Goal: Navigation & Orientation: Find specific page/section

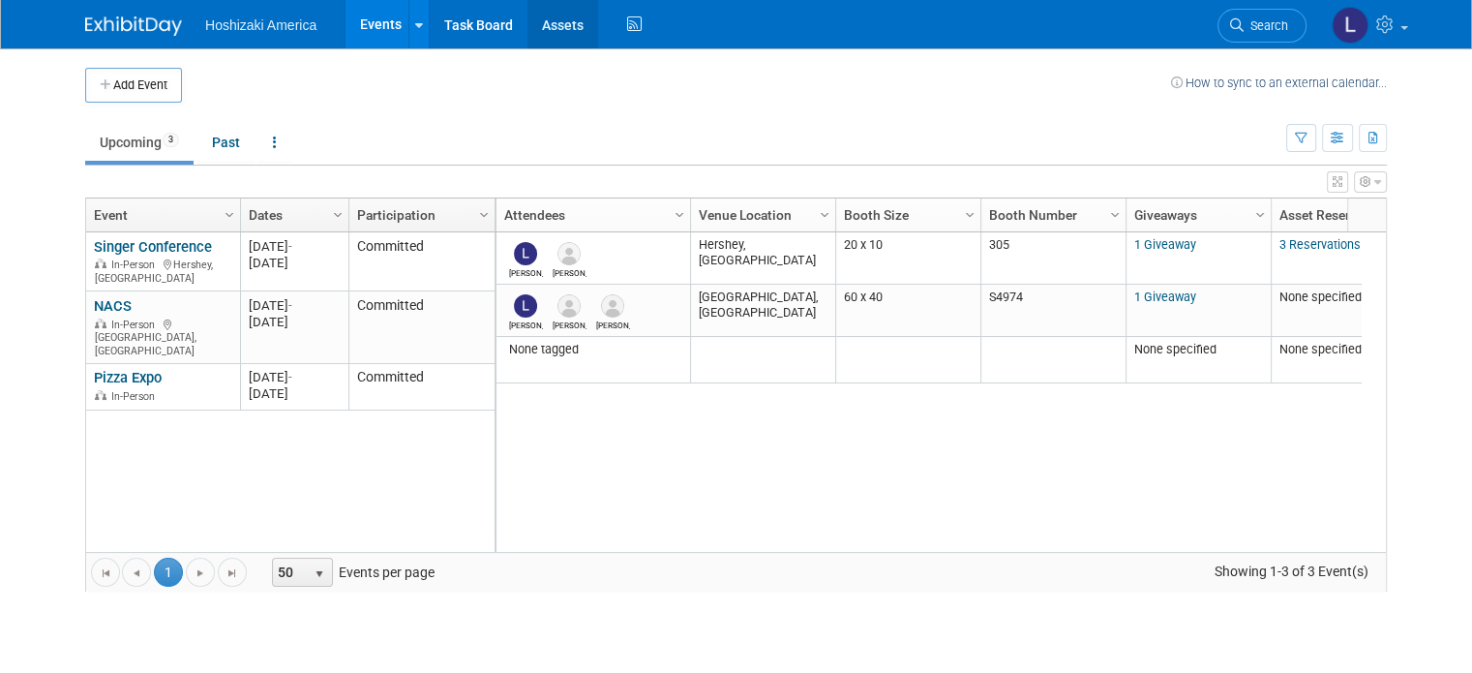
click at [512, 53] on div "Add Event How to sync to an external calendar..." at bounding box center [736, 75] width 1302 height 54
click at [510, 125] on ul "Upcoming 3 Past All Events 3 Past and Upcoming Grouped Annually Events grouped …" at bounding box center [685, 144] width 1201 height 44
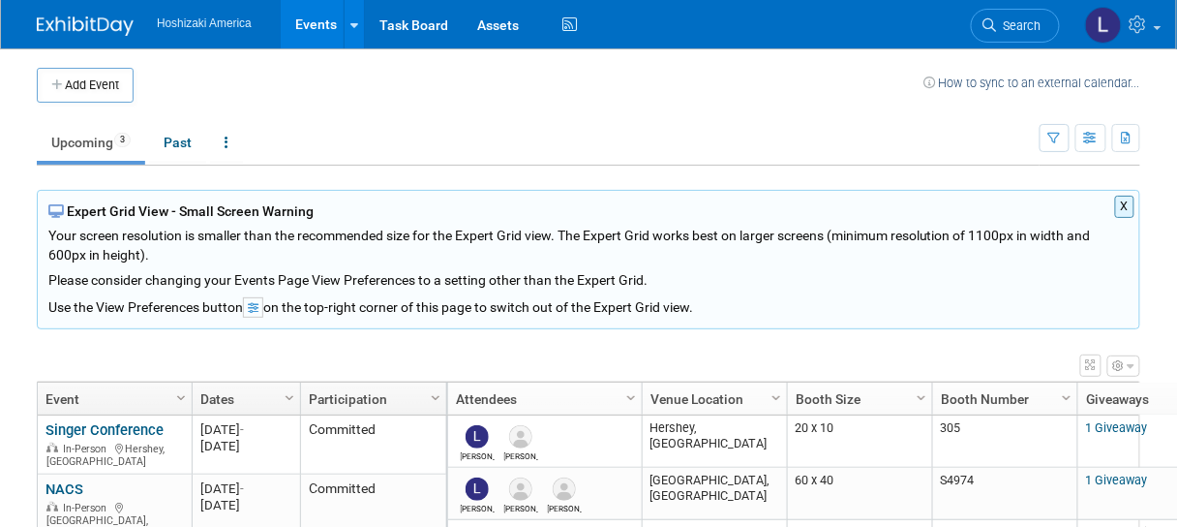
scroll to position [77, 0]
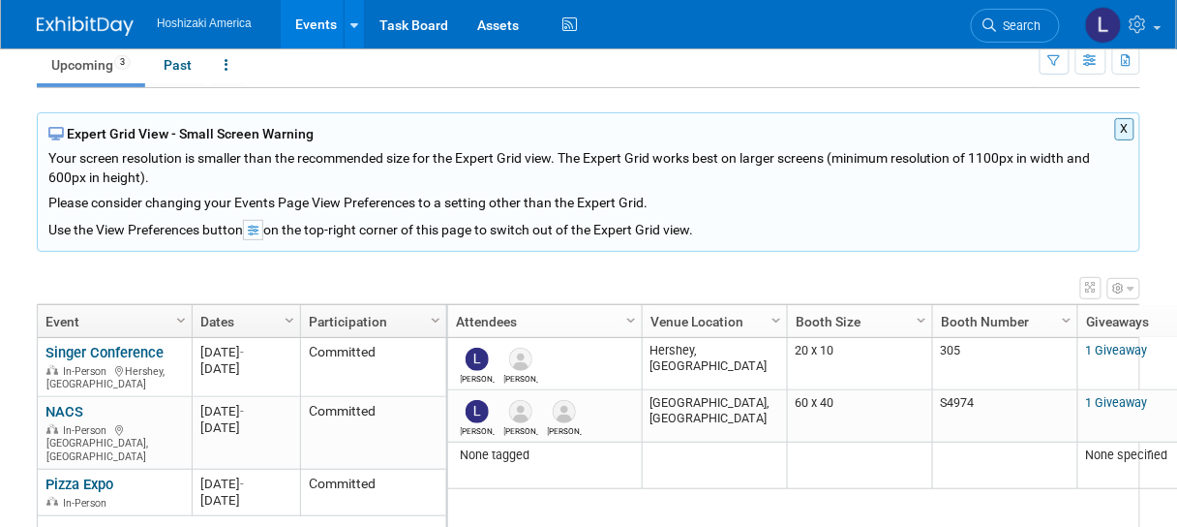
click at [1123, 123] on button "X" at bounding box center [1125, 129] width 20 height 22
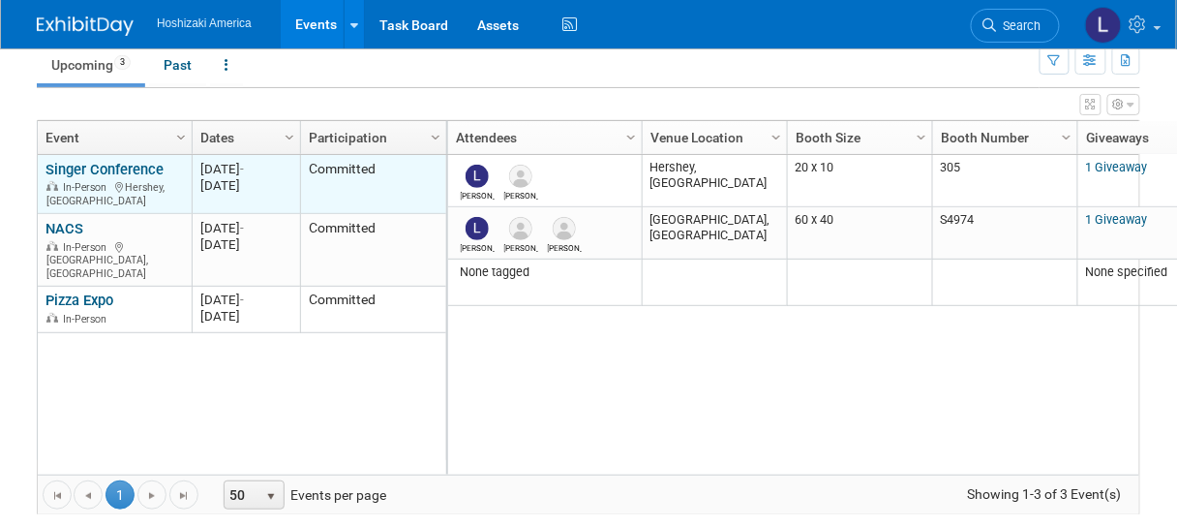
click at [132, 161] on link "Singer Conference" at bounding box center [104, 169] width 118 height 17
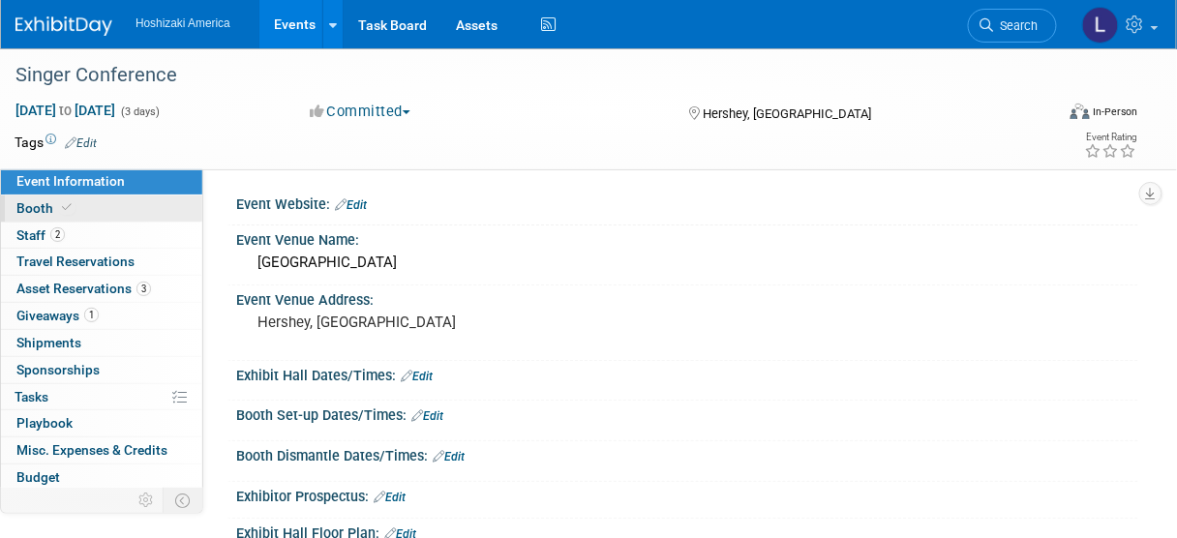
click at [45, 205] on span "Booth" at bounding box center [45, 207] width 59 height 15
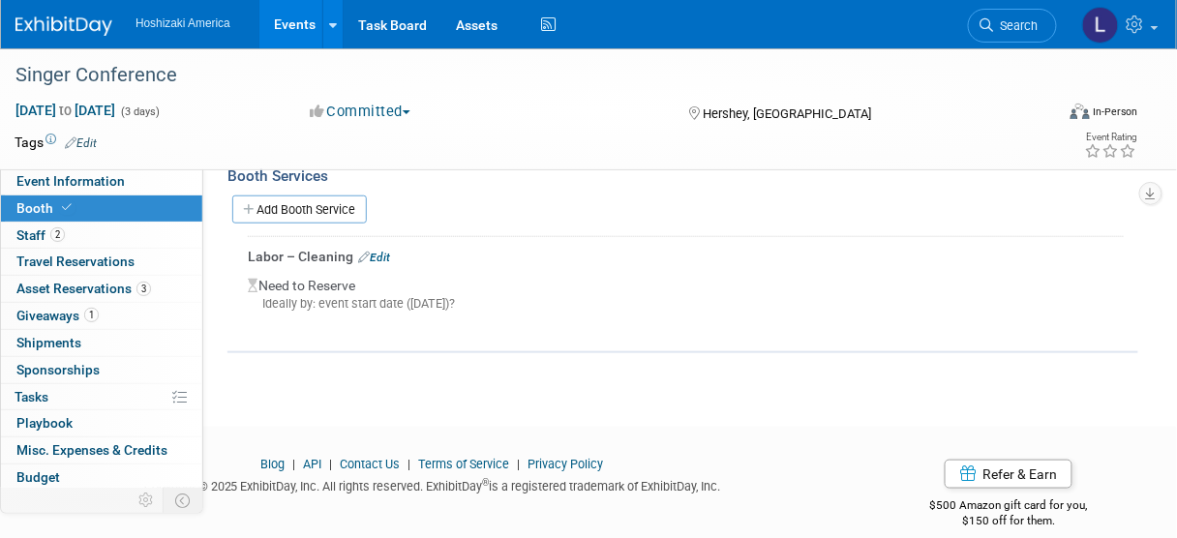
scroll to position [310, 0]
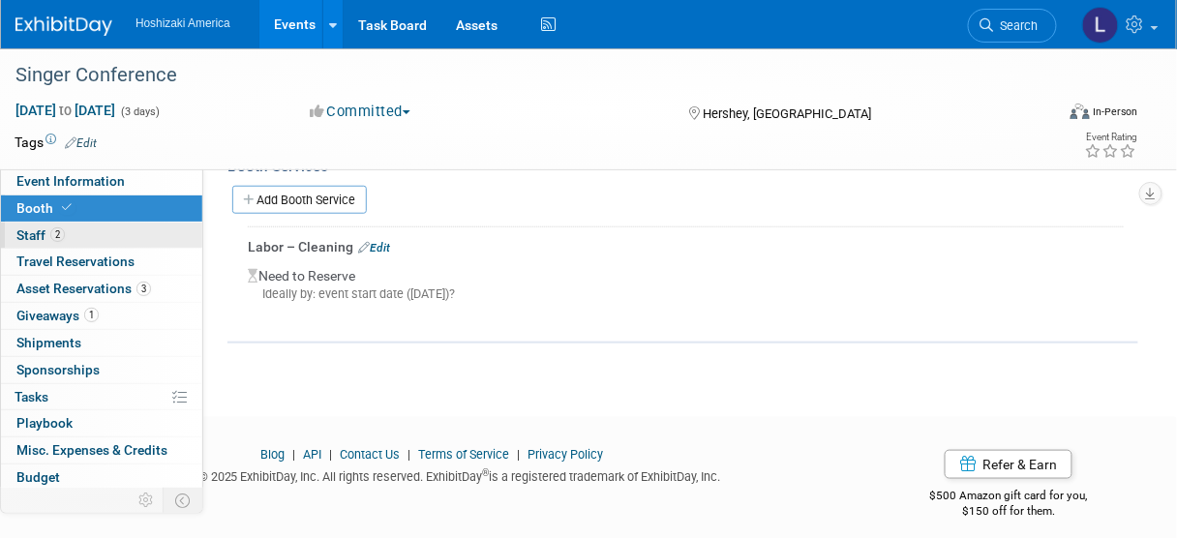
click at [38, 233] on span "Staff 2" at bounding box center [40, 234] width 48 height 15
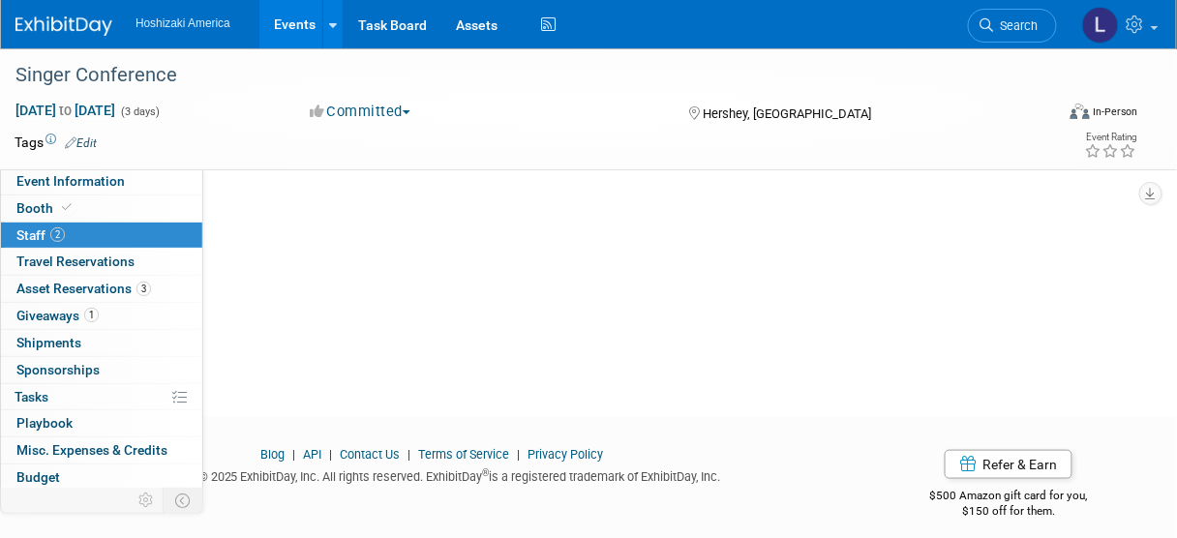
scroll to position [0, 0]
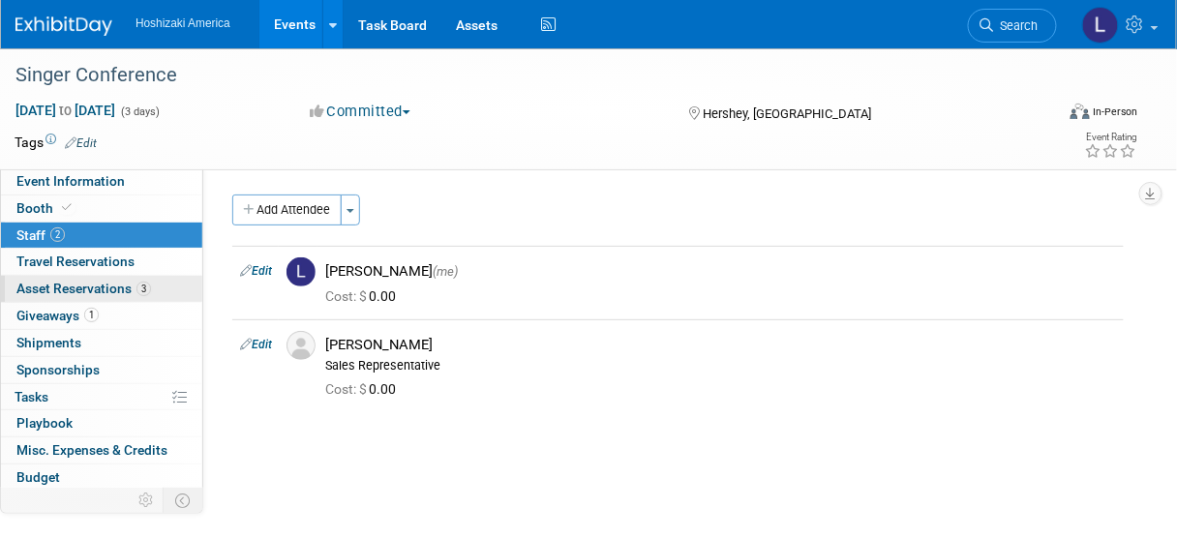
click at [32, 278] on link "3 Asset Reservations 3" at bounding box center [101, 289] width 201 height 26
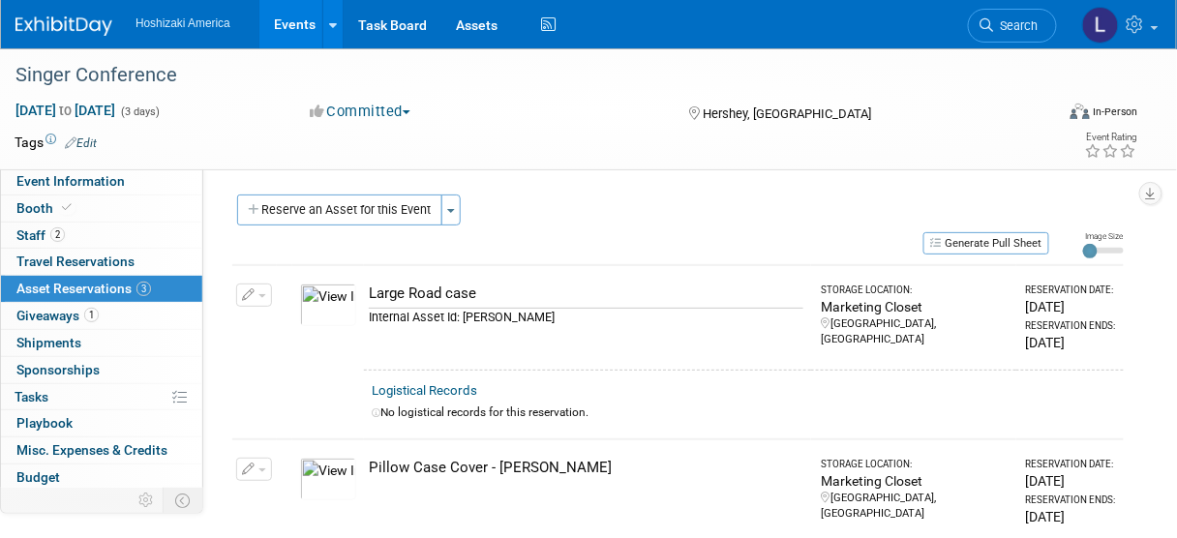
scroll to position [77, 0]
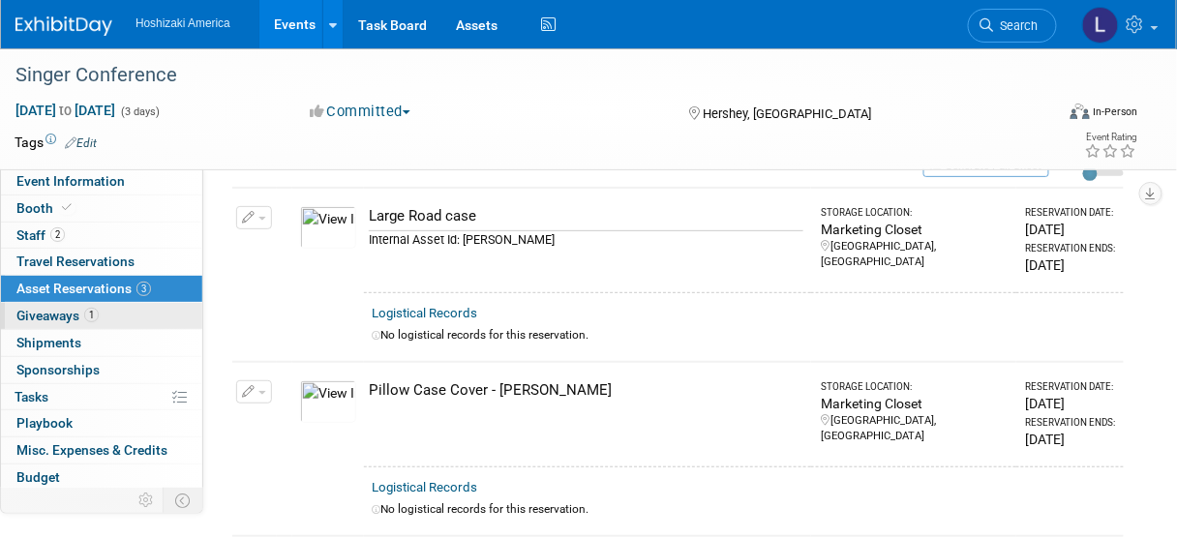
click at [54, 318] on span "Giveaways 1" at bounding box center [57, 315] width 82 height 15
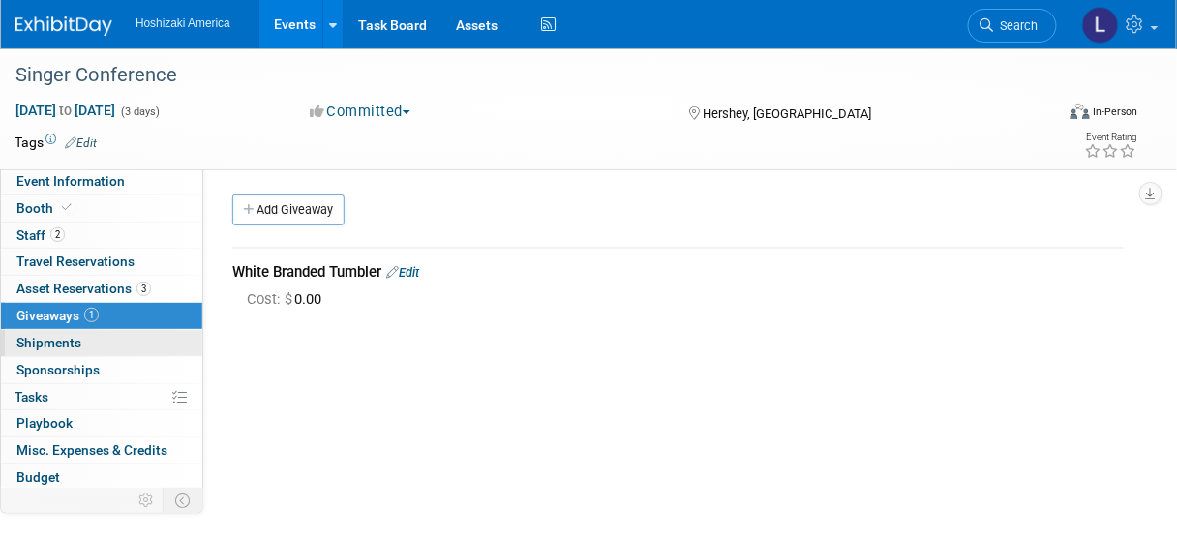
click at [49, 335] on span "Shipments 0" at bounding box center [48, 342] width 65 height 15
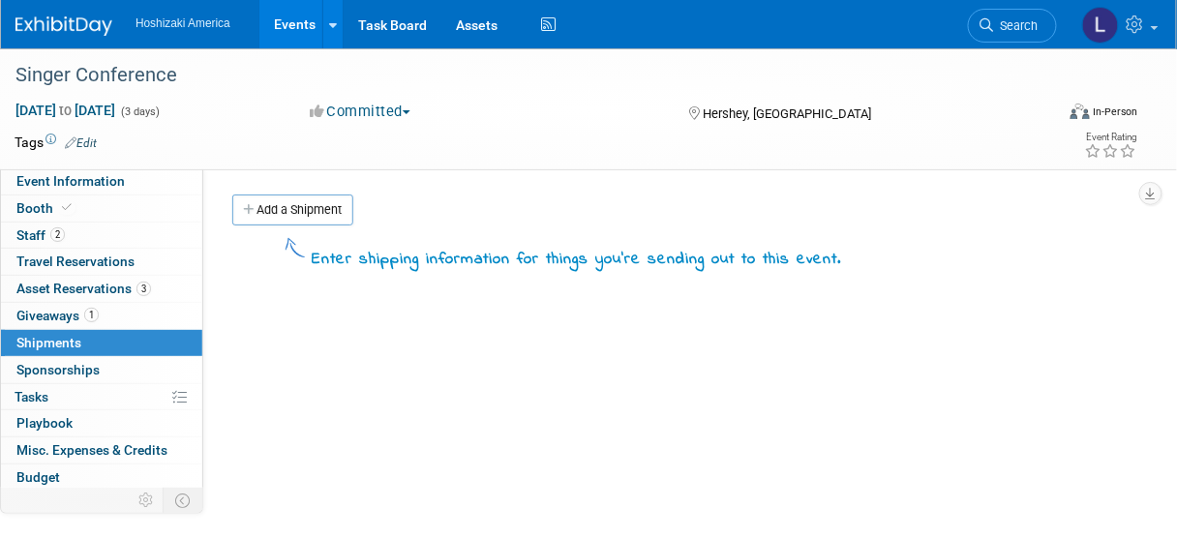
click at [77, 20] on img at bounding box center [63, 25] width 97 height 19
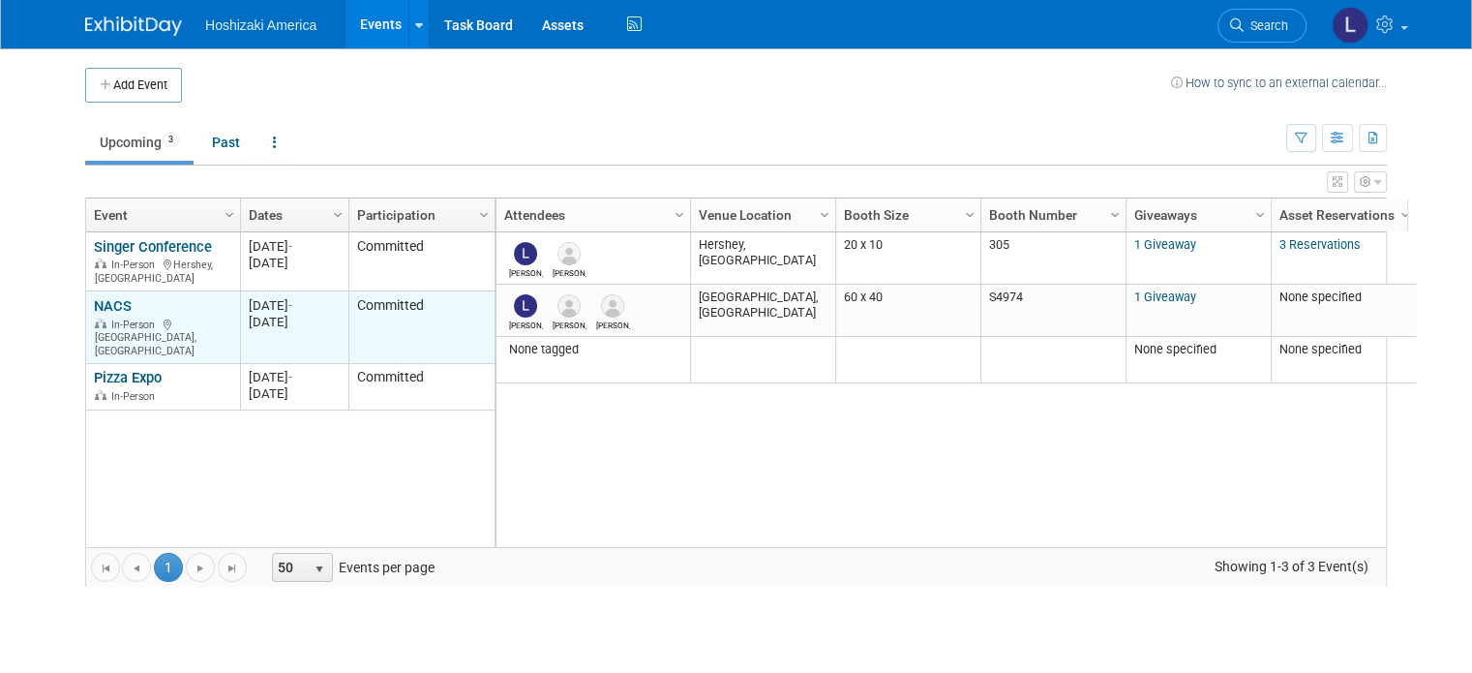
click at [109, 297] on link "NACS" at bounding box center [113, 305] width 38 height 17
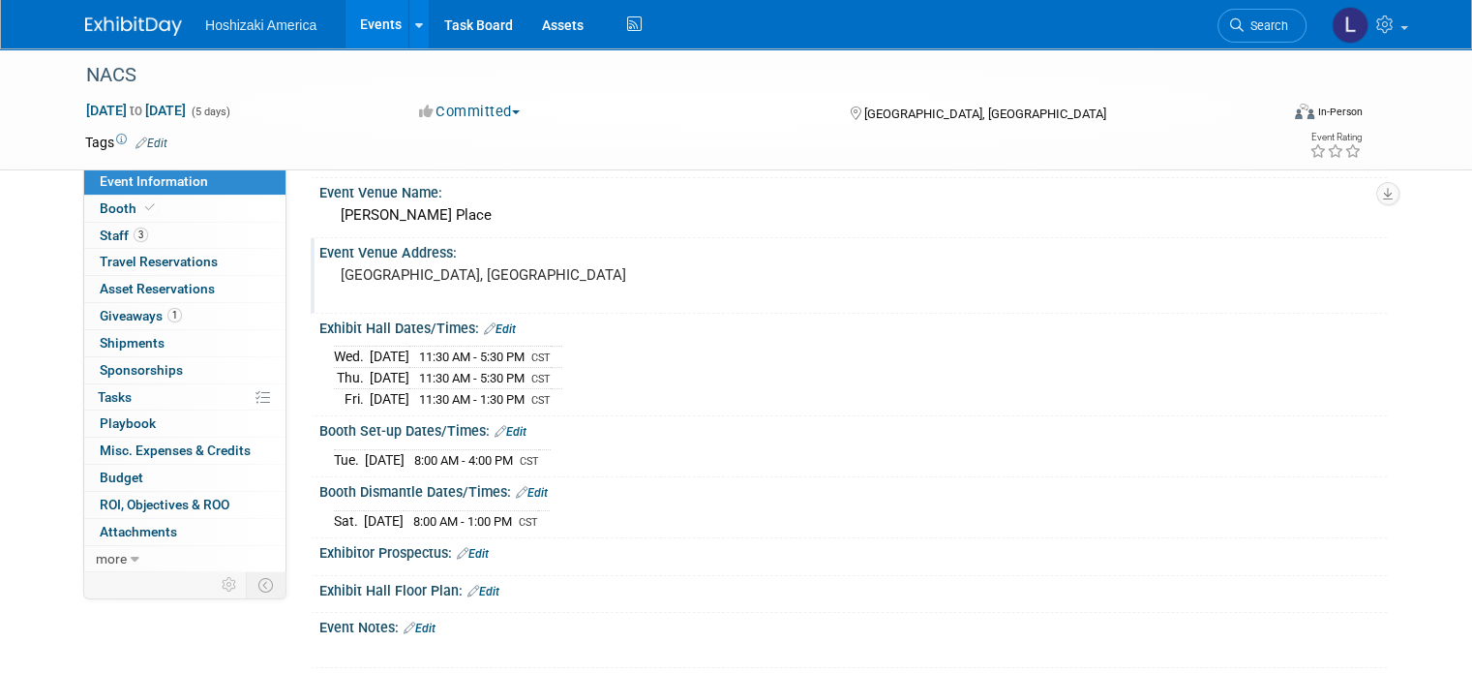
scroll to position [97, 0]
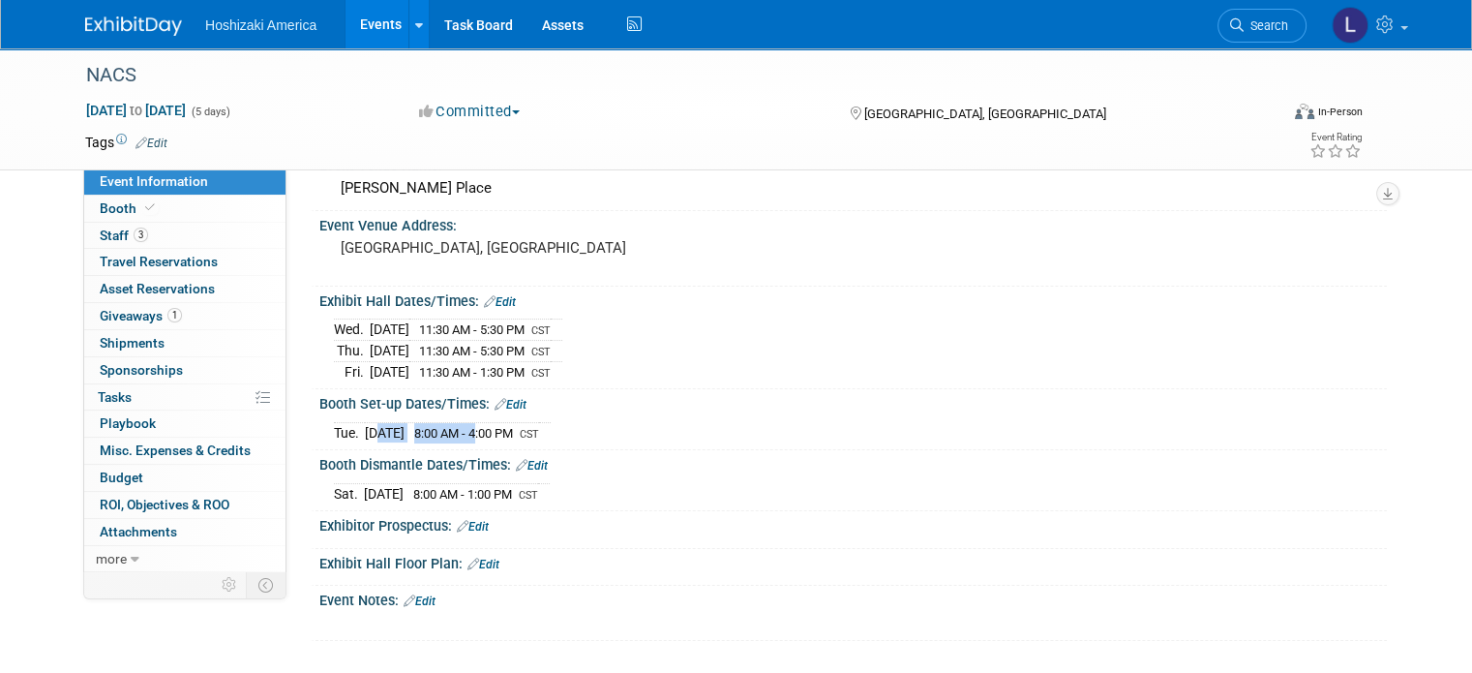
drag, startPoint x: 356, startPoint y: 431, endPoint x: 489, endPoint y: 435, distance: 132.7
click at [489, 435] on tr "Tue. Oct 14, 2025 8:00 AM - 4:00 PM CST" at bounding box center [442, 432] width 217 height 20
drag, startPoint x: 355, startPoint y: 487, endPoint x: 451, endPoint y: 502, distance: 97.1
click at [451, 502] on div "Booth Dismantle Dates/Times: Edit Sat. Oct 18, 2025 8:00 AM - 1:00 PM CST Save …" at bounding box center [849, 480] width 1076 height 61
click at [781, 511] on div "Exhibitor Prospectus: Edit" at bounding box center [853, 523] width 1068 height 25
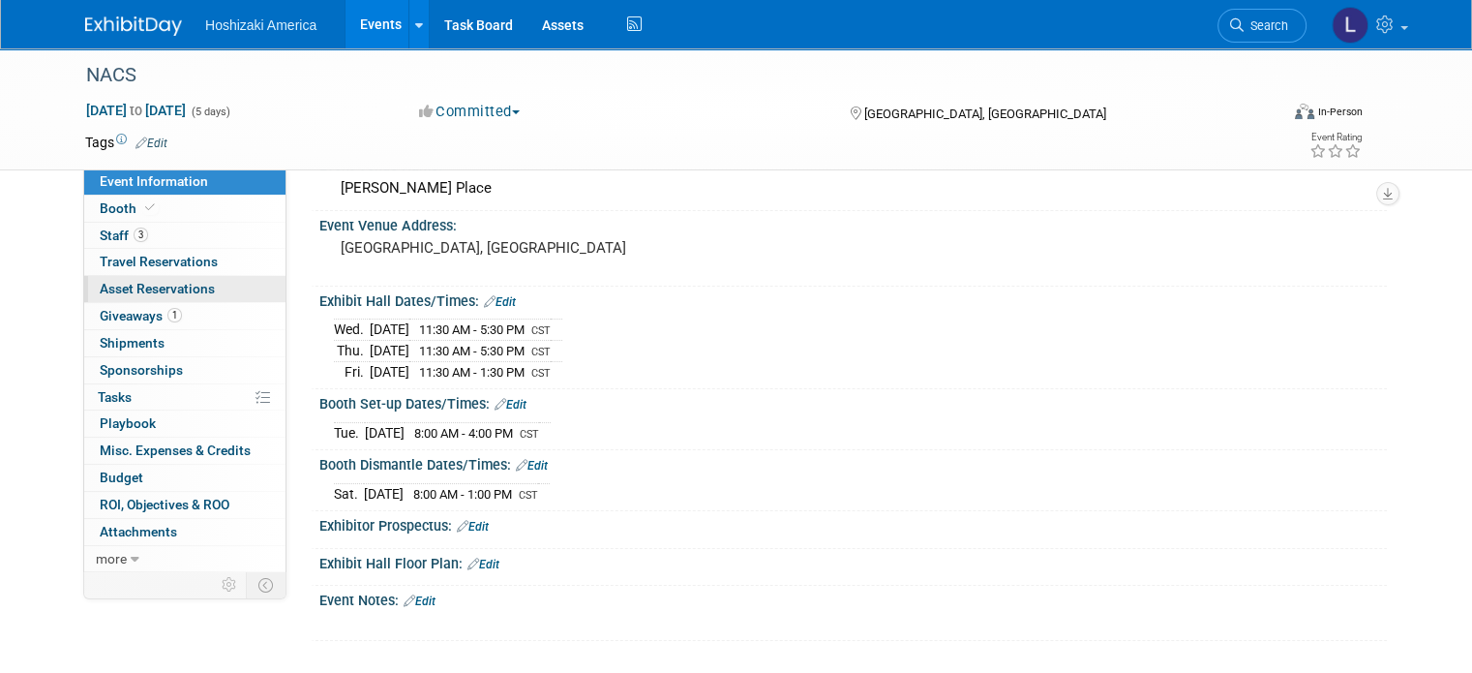
click at [154, 287] on span "Asset Reservations 0" at bounding box center [157, 288] width 115 height 15
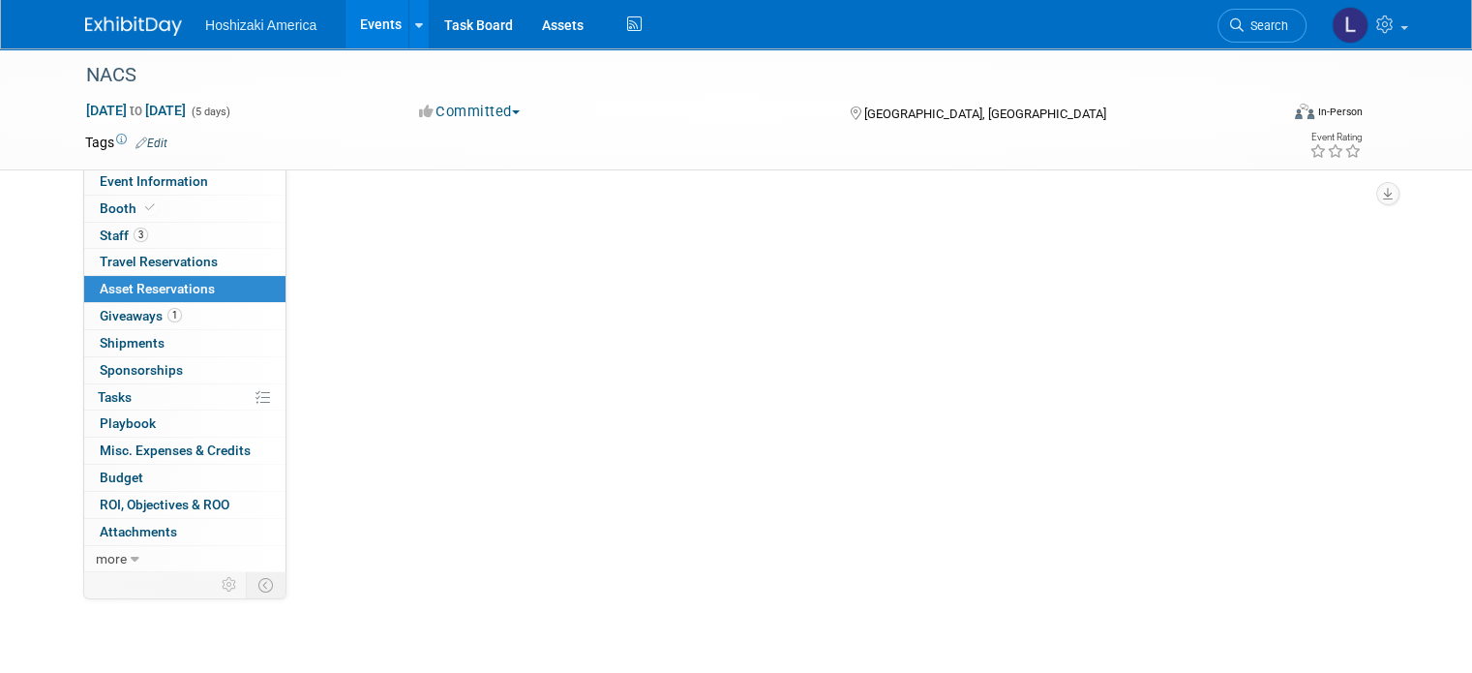
scroll to position [0, 0]
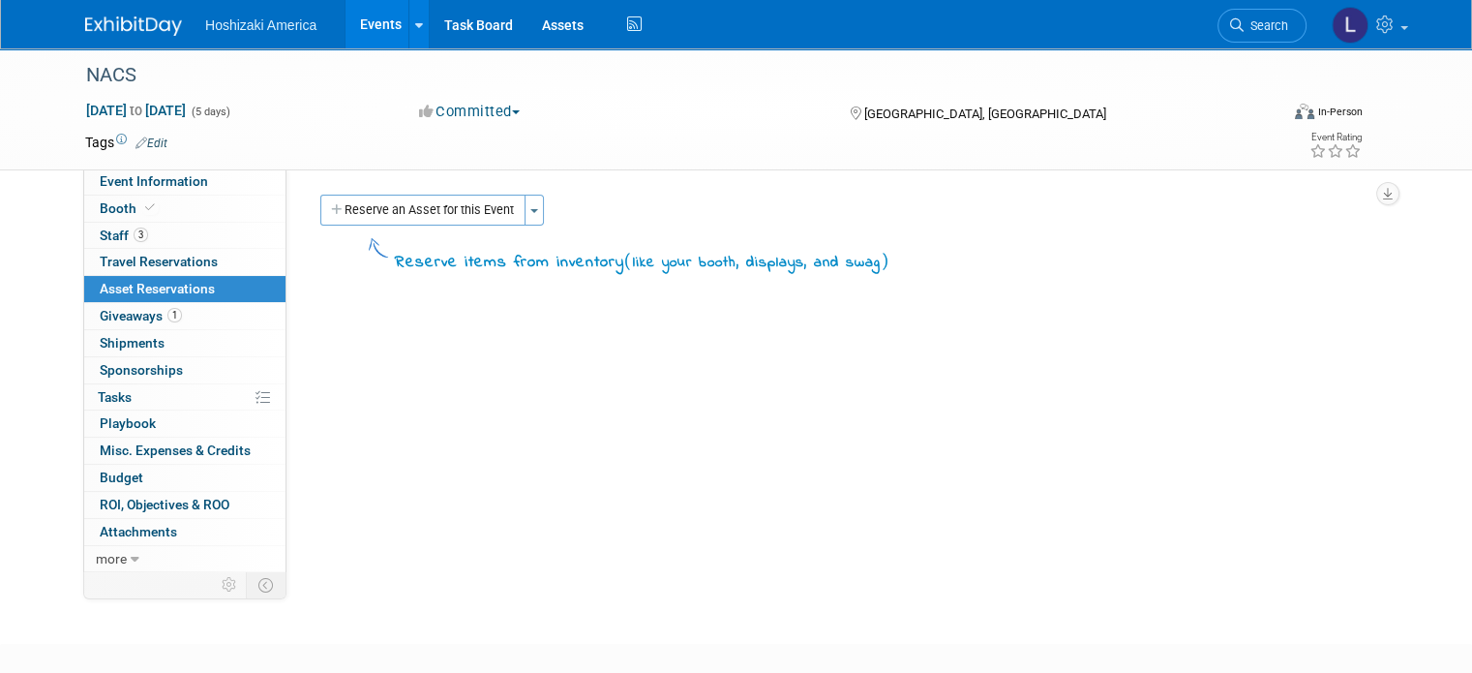
click at [100, 34] on img at bounding box center [133, 25] width 97 height 19
